Goal: Transaction & Acquisition: Download file/media

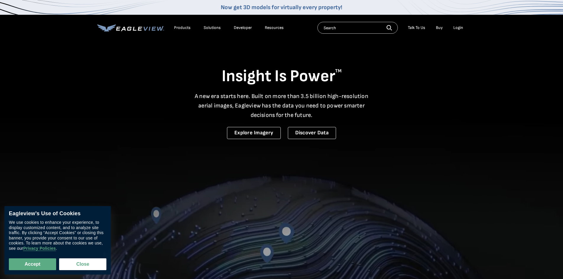
click at [456, 27] on div "Login" at bounding box center [458, 27] width 10 height 5
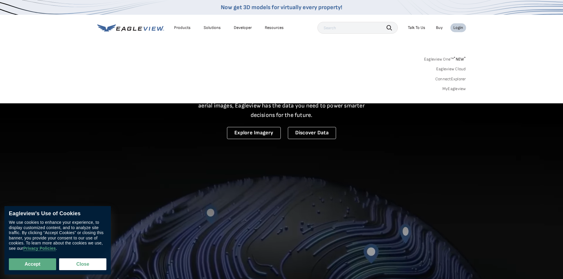
click at [460, 28] on div "Login" at bounding box center [458, 27] width 10 height 5
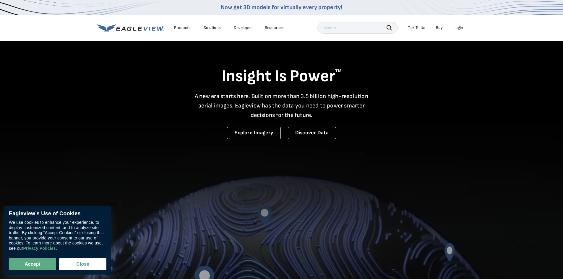
click at [460, 28] on div "Login" at bounding box center [458, 27] width 10 height 5
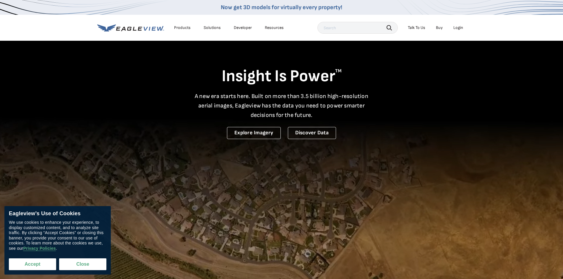
click at [31, 266] on button "Accept" at bounding box center [32, 264] width 47 height 12
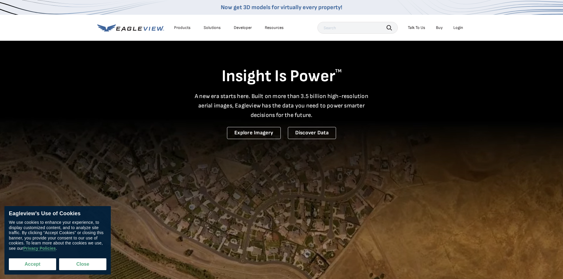
checkbox input "true"
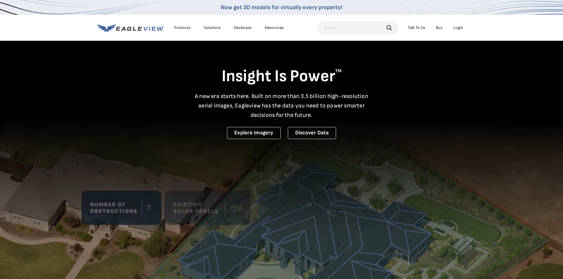
click at [458, 28] on div "Login" at bounding box center [458, 27] width 10 height 5
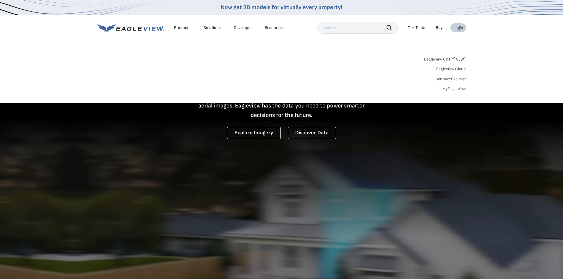
click at [439, 59] on link "Eagleview One™ * NEW *" at bounding box center [445, 58] width 42 height 7
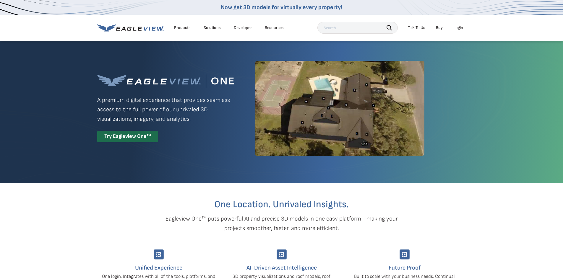
click at [455, 29] on div "Login" at bounding box center [458, 27] width 10 height 5
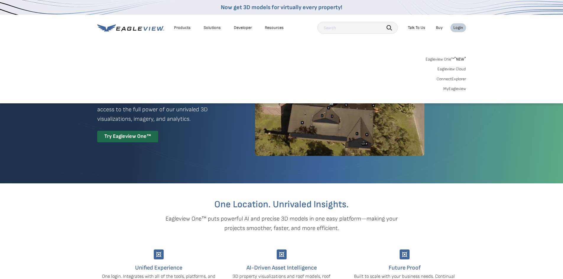
click at [450, 88] on link "MyEagleview" at bounding box center [454, 88] width 23 height 5
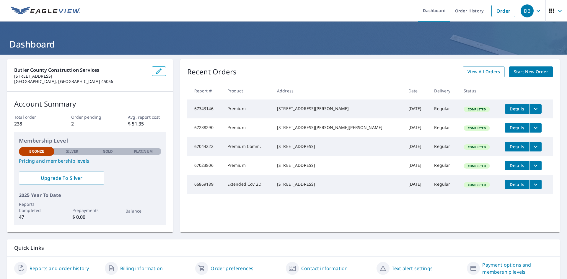
click at [534, 129] on icon "filesDropdownBtn-67238290" at bounding box center [536, 128] width 4 height 2
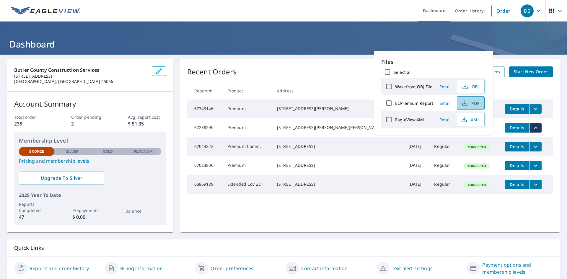
click at [471, 103] on span "PDF" at bounding box center [470, 103] width 19 height 7
